Goal: Information Seeking & Learning: Learn about a topic

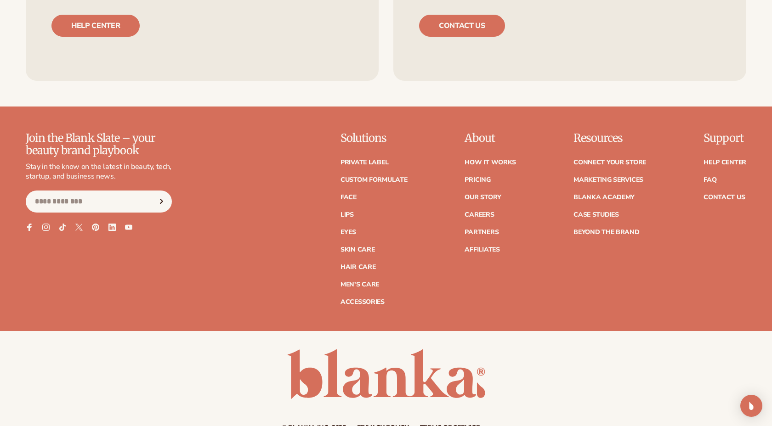
scroll to position [3919, 0]
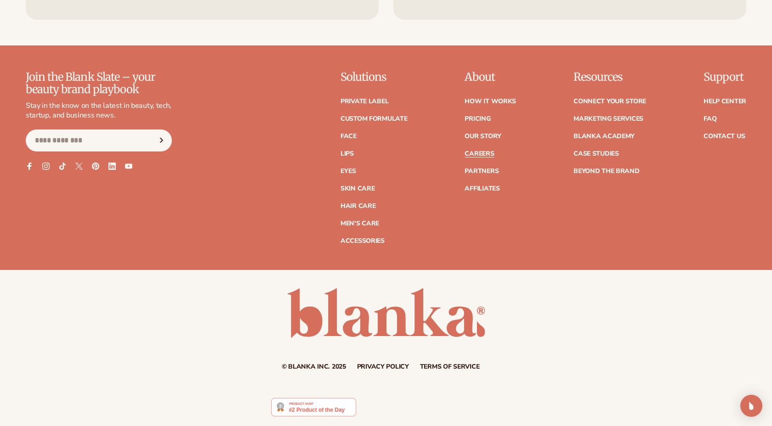
click at [476, 156] on link "Careers" at bounding box center [478, 154] width 29 height 6
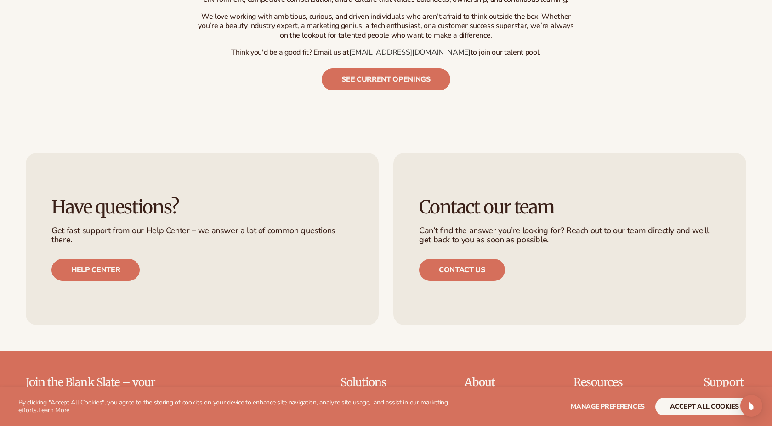
scroll to position [781, 0]
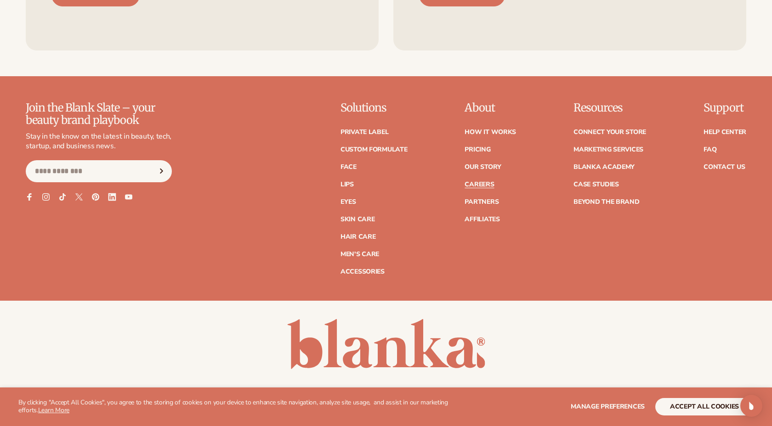
click at [112, 193] on icon at bounding box center [112, 197] width 8 height 8
